Goal: Information Seeking & Learning: Learn about a topic

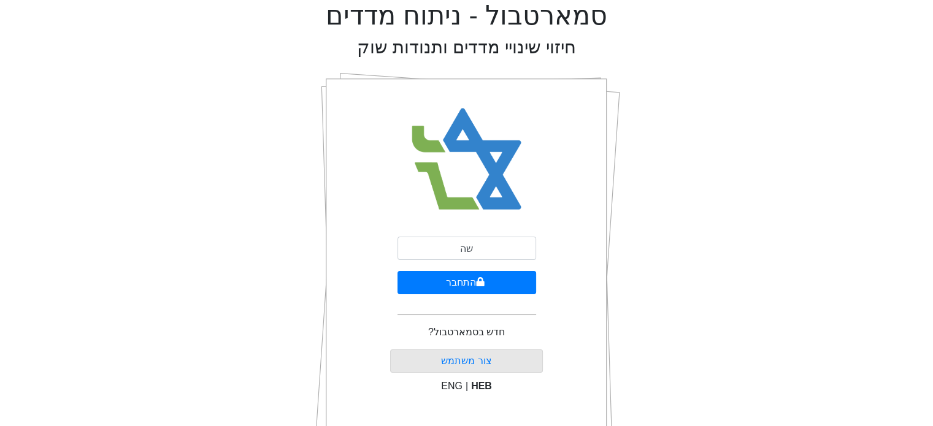
type input "ש"
type input "[EMAIL_ADDRESS][DOMAIN_NAME]"
click at [464, 284] on button "התחבר" at bounding box center [466, 282] width 139 height 23
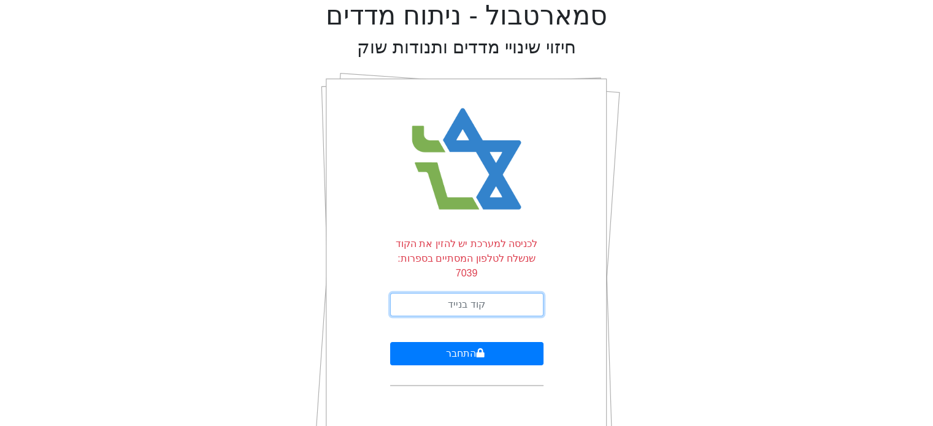
click at [480, 294] on input "text" at bounding box center [466, 304] width 153 height 23
type input "095671"
click at [390, 342] on button "התחבר" at bounding box center [466, 353] width 153 height 23
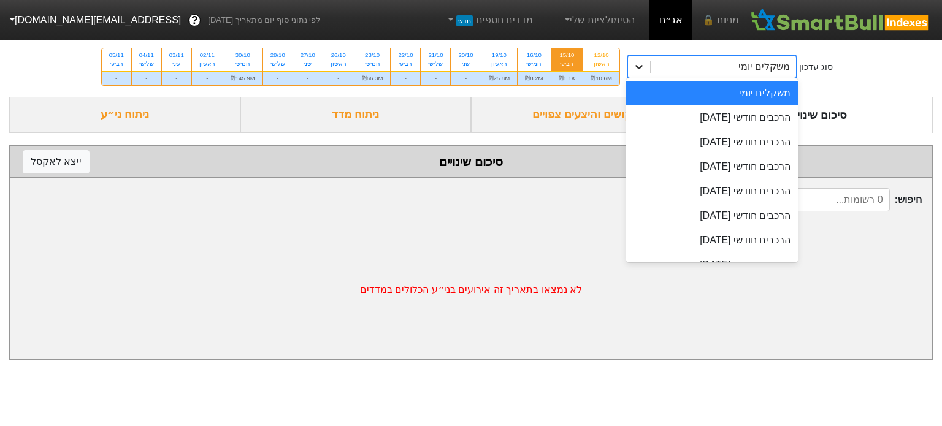
click at [637, 69] on icon at bounding box center [639, 67] width 12 height 12
click at [735, 123] on div "הרכבים חודשי [DATE]" at bounding box center [712, 117] width 172 height 25
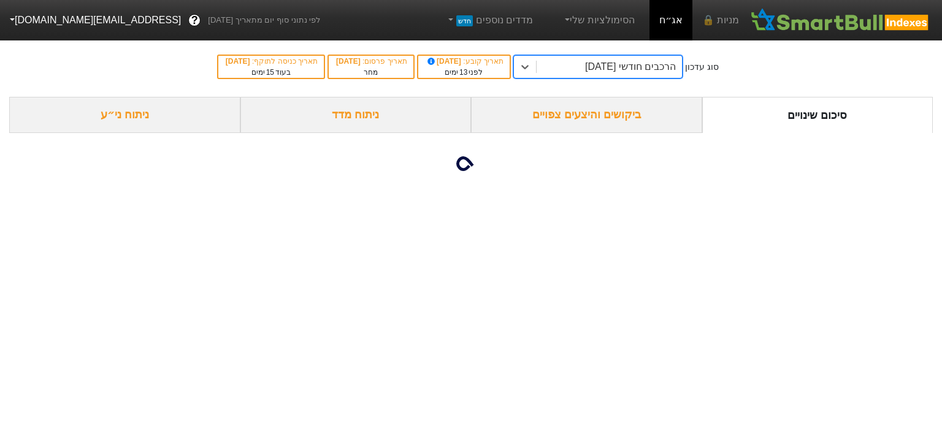
click at [599, 119] on div "ביקושים והיצעים צפויים" at bounding box center [586, 115] width 231 height 36
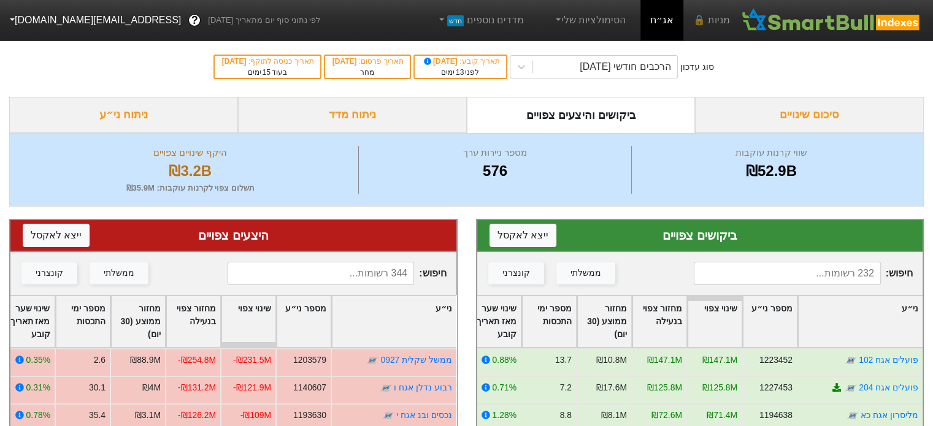
click at [782, 270] on input at bounding box center [787, 273] width 186 height 23
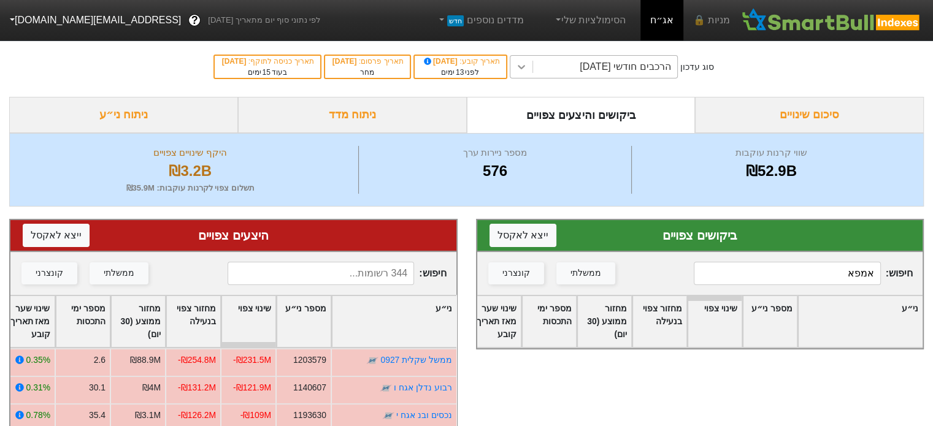
click at [532, 63] on div at bounding box center [521, 67] width 22 height 22
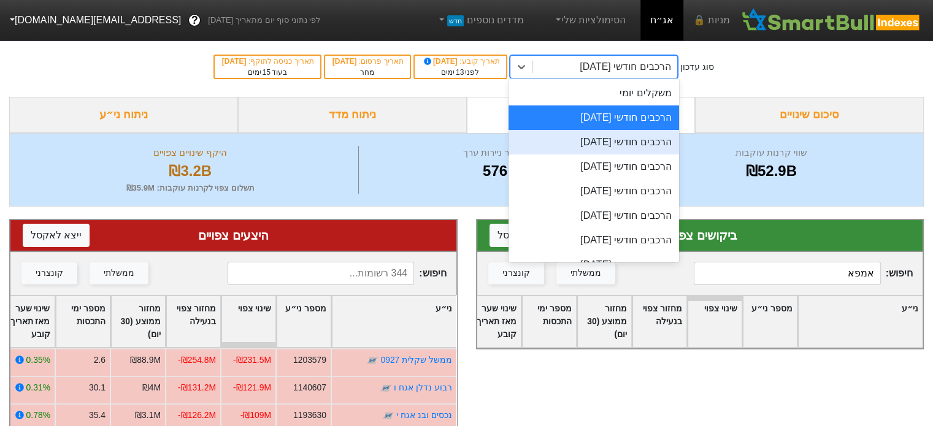
click at [630, 142] on div "הרכבים חודשי [DATE]" at bounding box center [593, 142] width 170 height 25
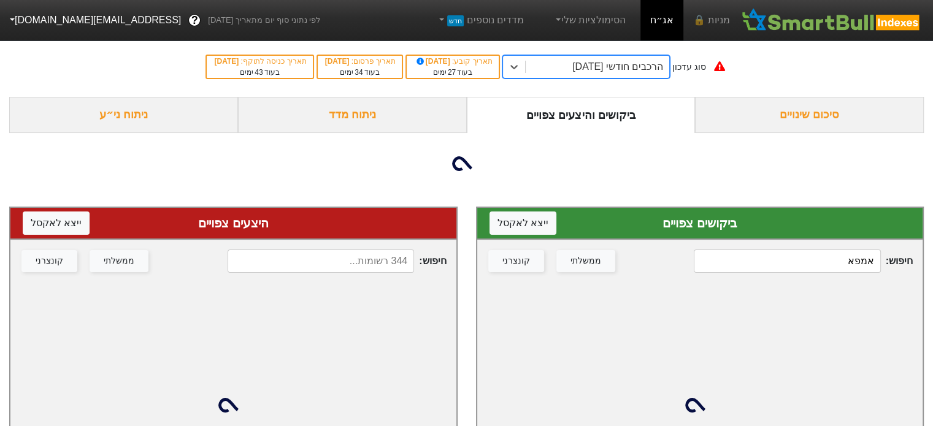
click at [836, 263] on input "אמפא" at bounding box center [787, 261] width 186 height 23
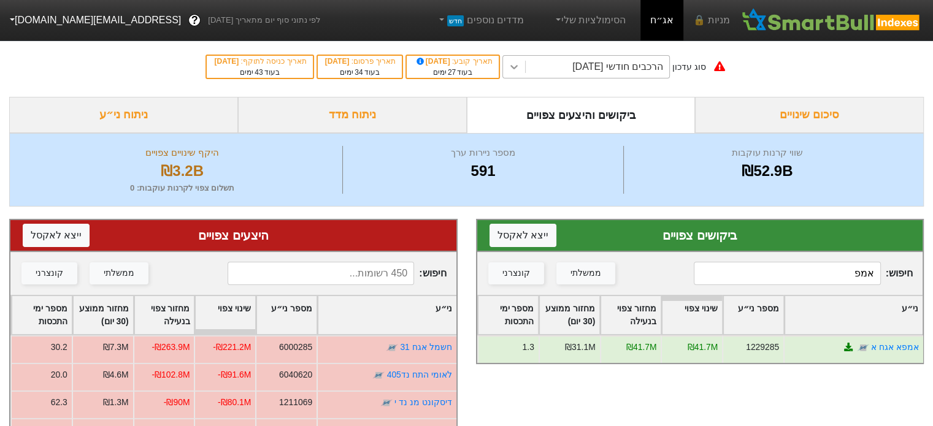
type input "אמפ"
click at [520, 64] on icon at bounding box center [514, 67] width 12 height 12
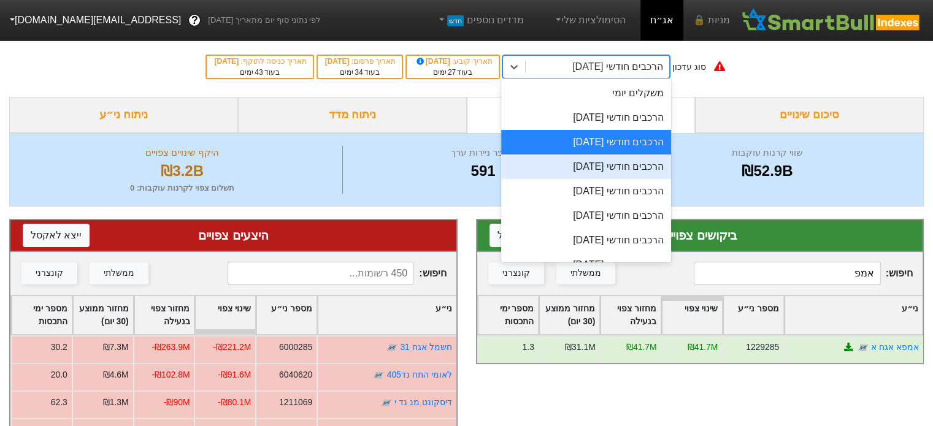
click at [630, 172] on div "הרכבים חודשי [DATE]" at bounding box center [586, 167] width 170 height 25
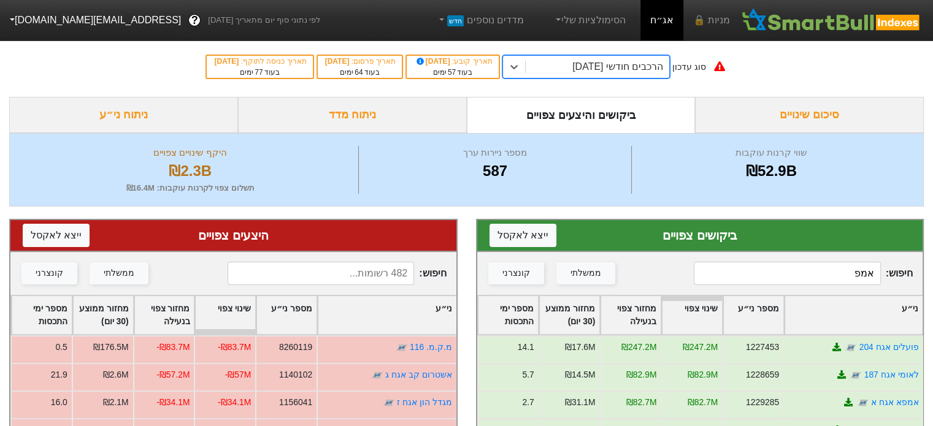
click at [818, 279] on input "אמפ" at bounding box center [787, 273] width 186 height 23
click at [520, 64] on icon at bounding box center [514, 67] width 12 height 12
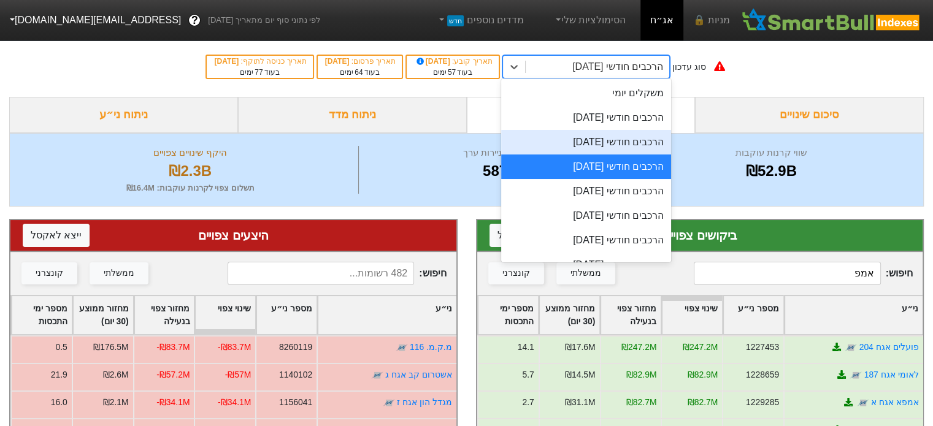
click at [633, 138] on div "הרכבים חודשי [DATE]" at bounding box center [586, 142] width 170 height 25
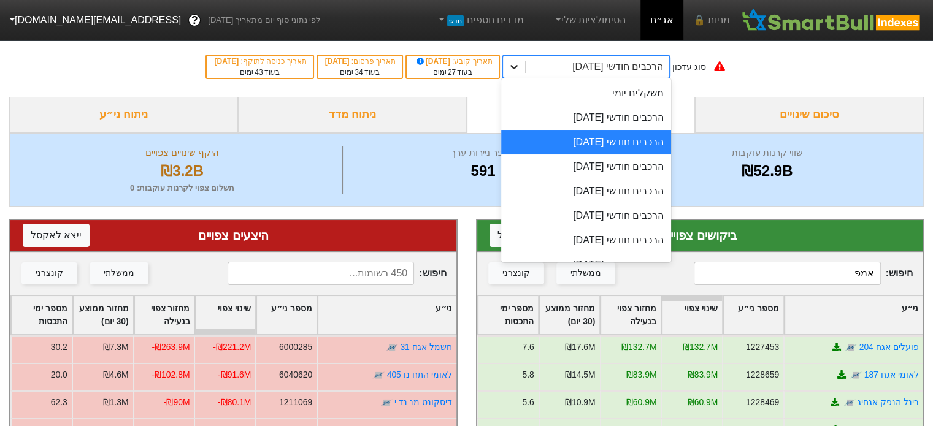
click at [520, 68] on icon at bounding box center [514, 67] width 12 height 12
click at [604, 122] on div "הרכבים חודשי [DATE]" at bounding box center [586, 117] width 170 height 25
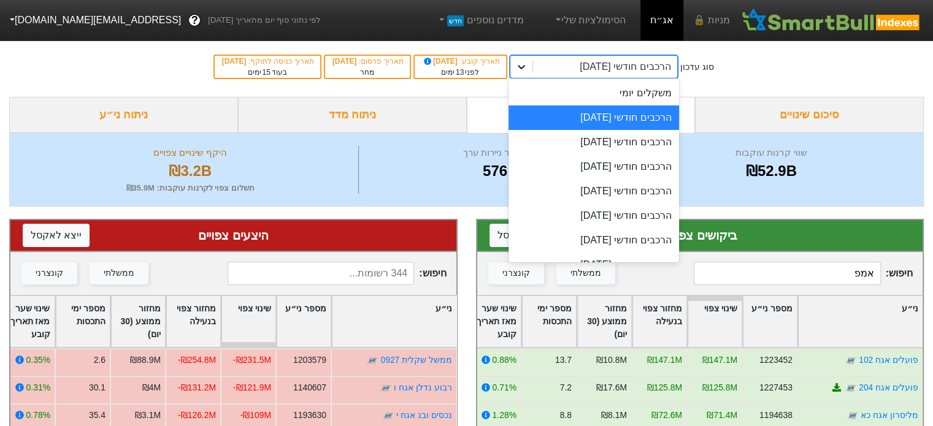
click at [527, 61] on icon at bounding box center [521, 67] width 12 height 12
click at [632, 148] on div "הרכבים חודשי [DATE]" at bounding box center [593, 142] width 170 height 25
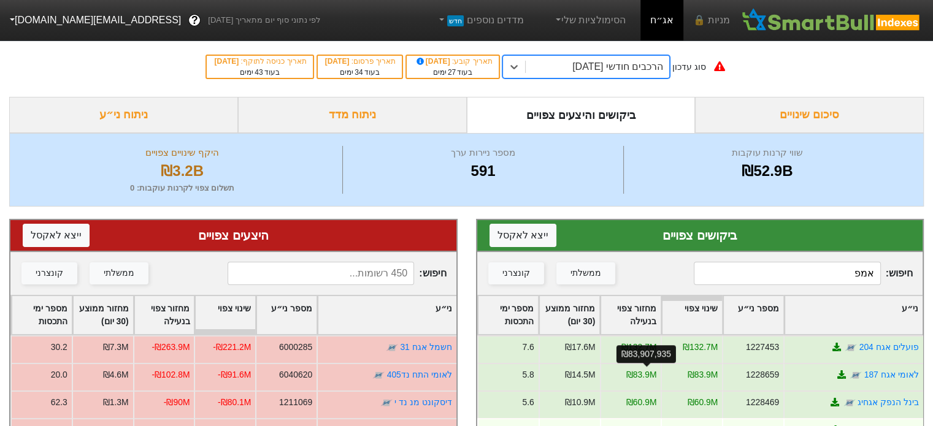
scroll to position [61, 0]
